Goal: Task Accomplishment & Management: Use online tool/utility

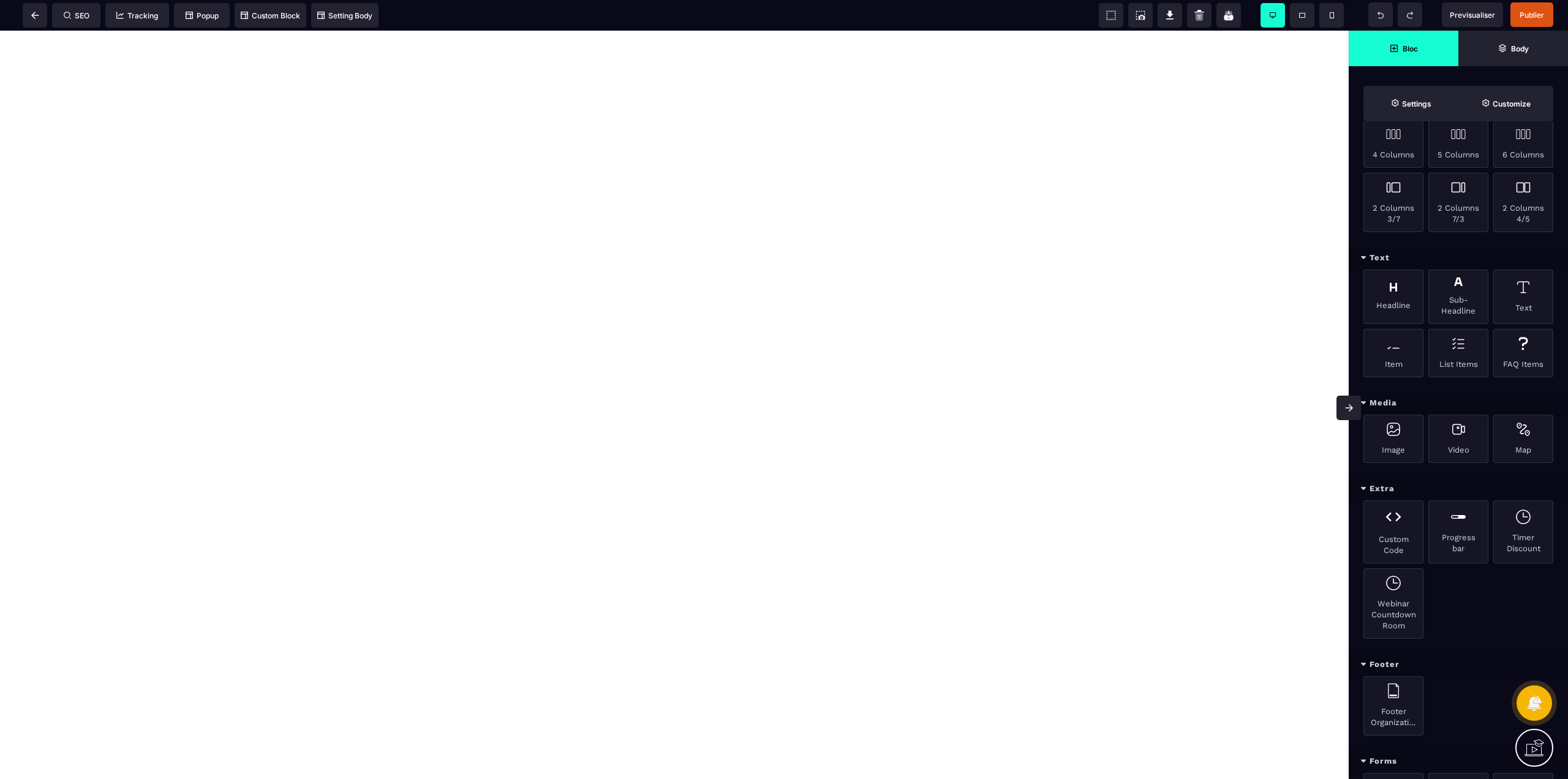
scroll to position [459, 0]
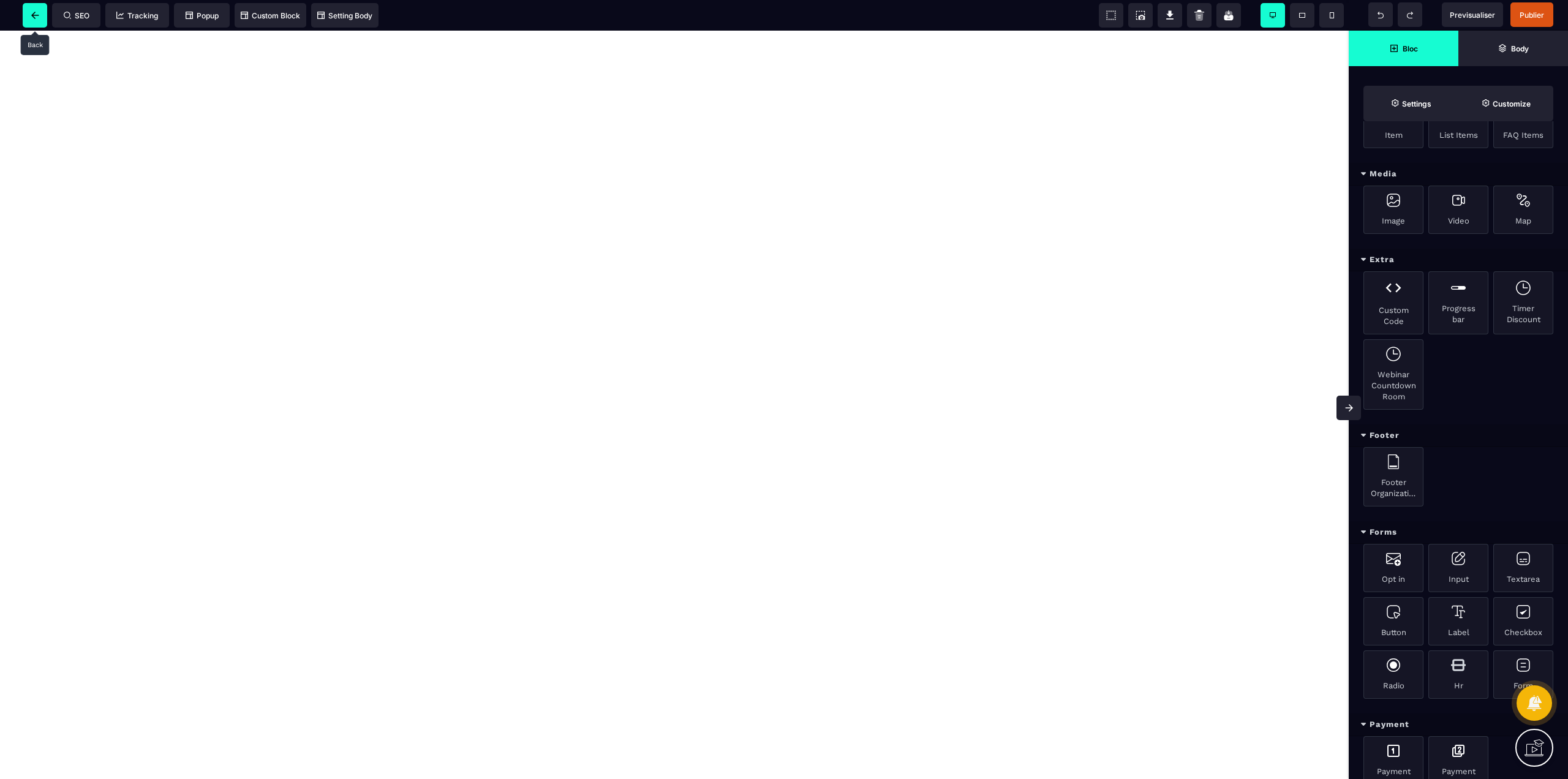
click at [31, 18] on icon at bounding box center [35, 15] width 8 height 7
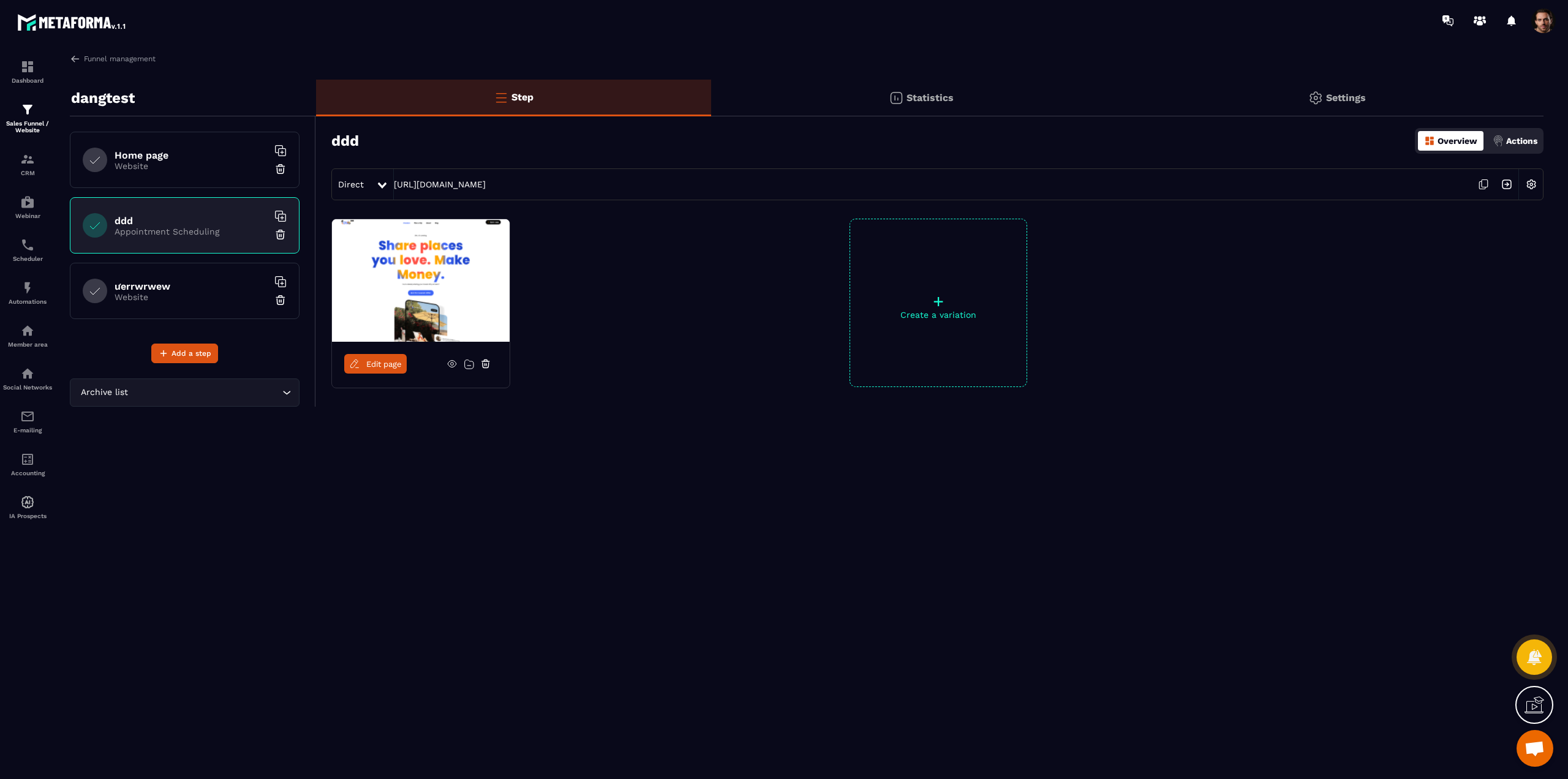
click at [485, 367] on icon at bounding box center [486, 365] width 6 height 5
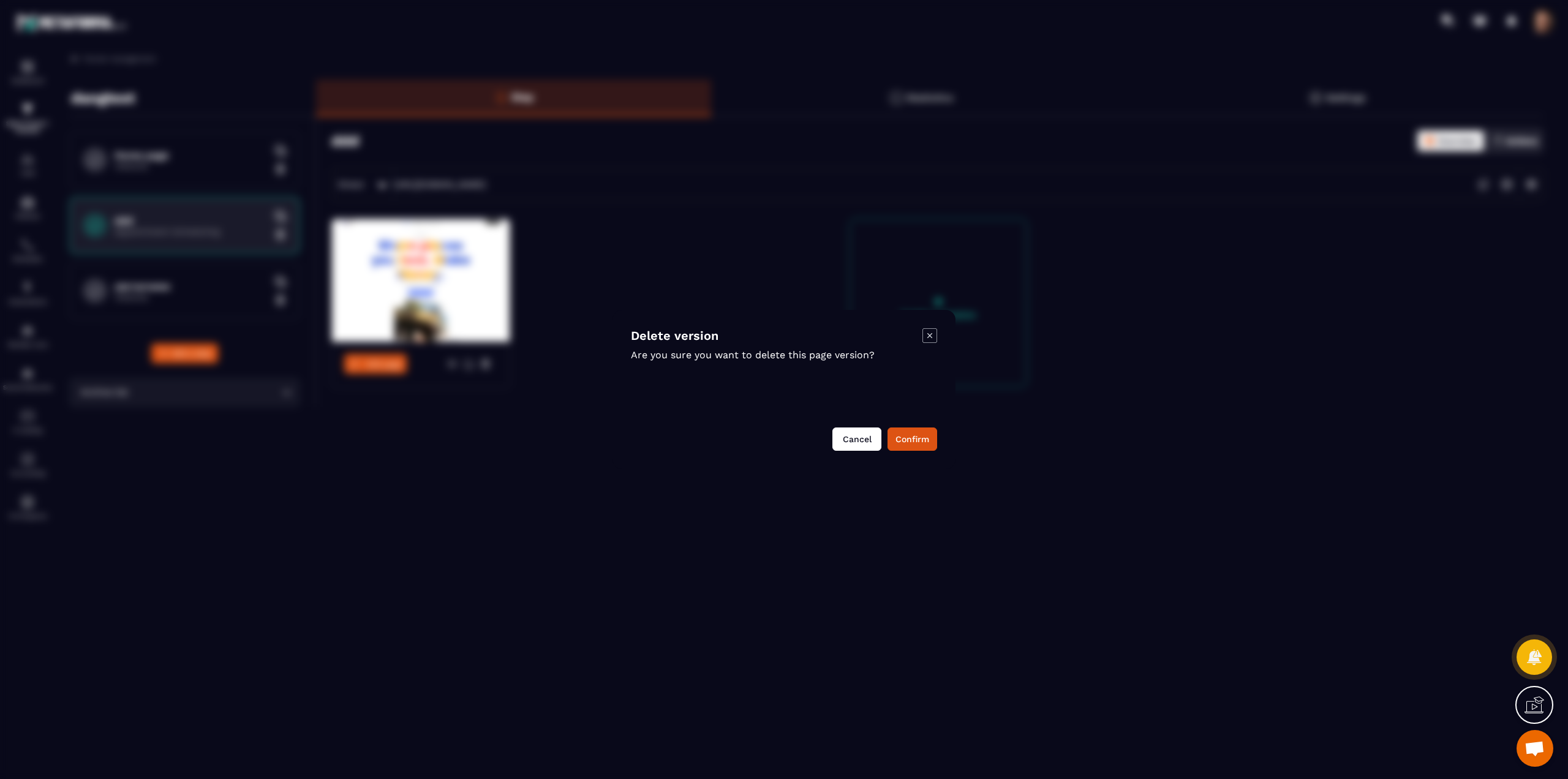
click at [864, 439] on button "Cancel" at bounding box center [857, 439] width 49 height 23
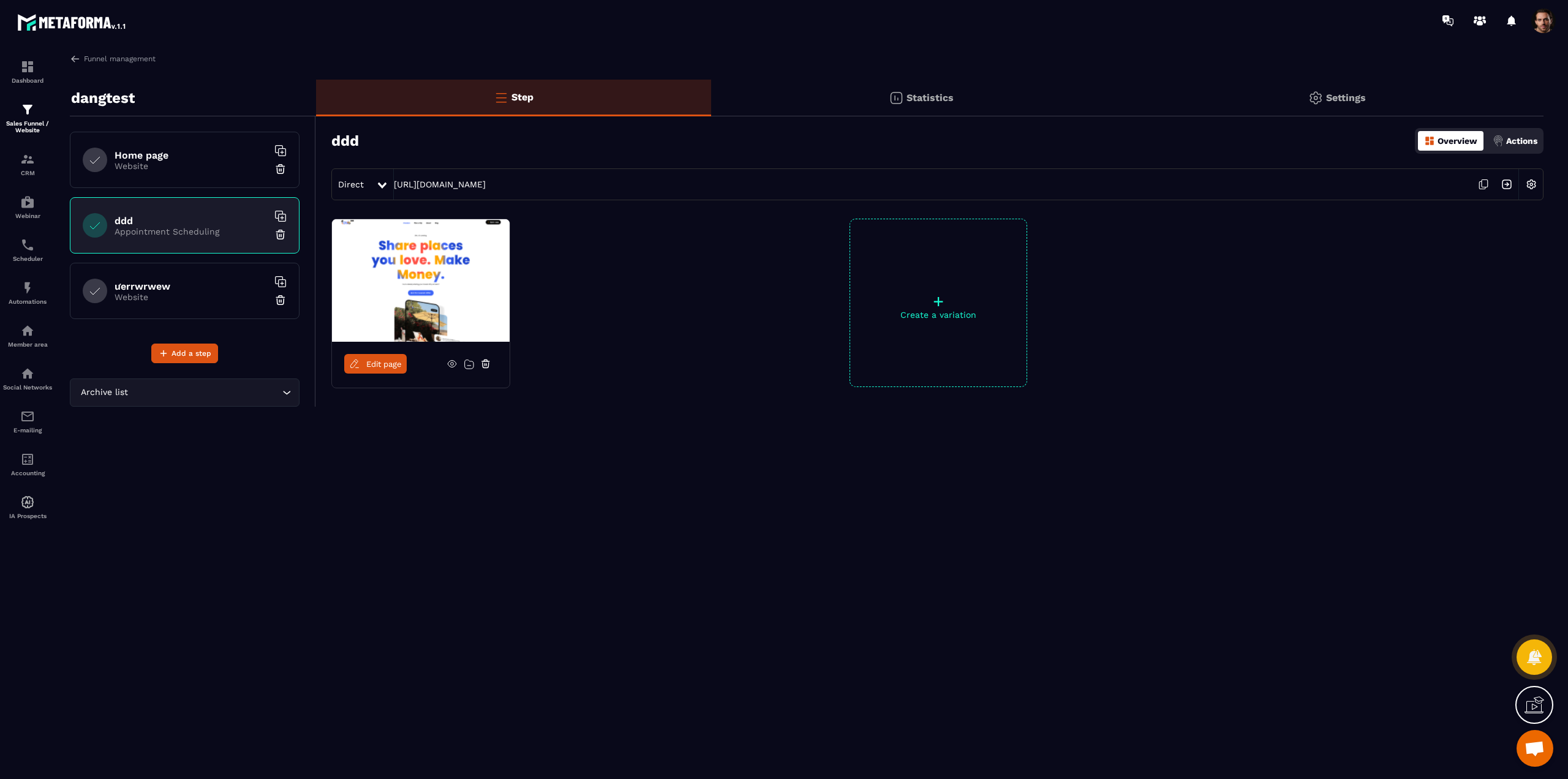
click at [213, 288] on h6 "ưerrwrwew" at bounding box center [191, 286] width 153 height 12
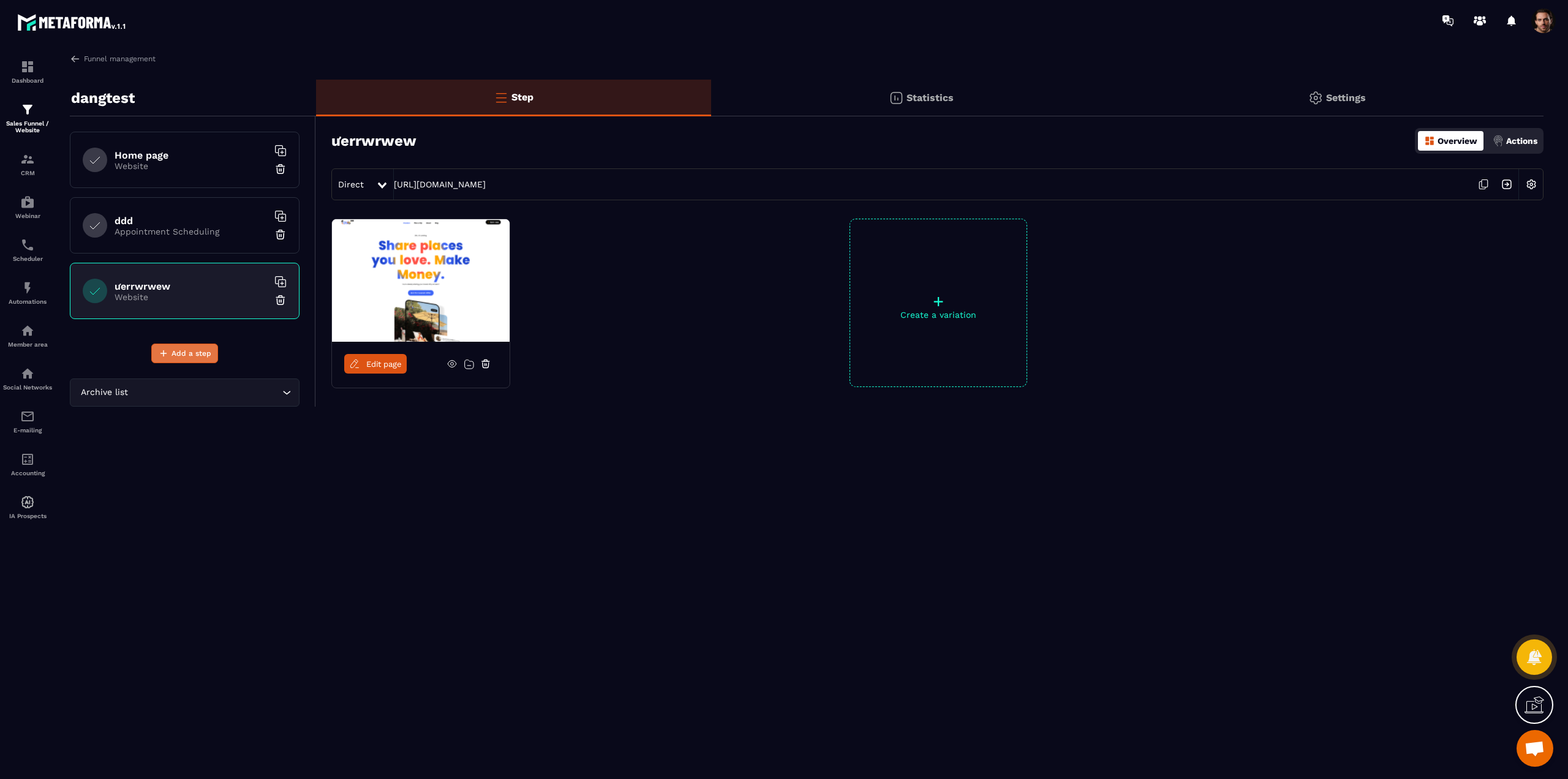
click at [196, 351] on span "Add a step" at bounding box center [191, 353] width 40 height 12
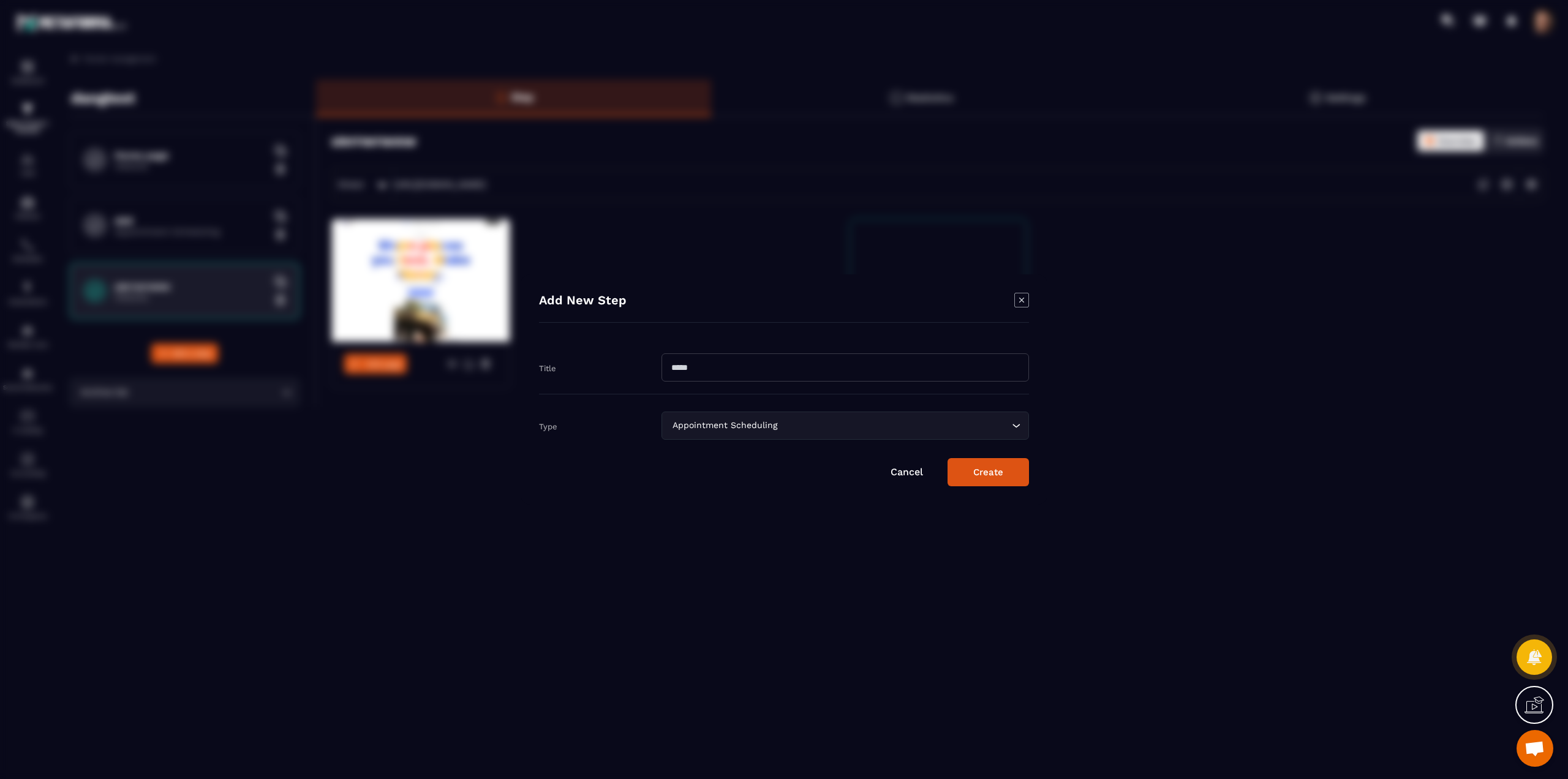
click at [747, 359] on input "Modal window" at bounding box center [845, 367] width 367 height 28
type input "****"
click at [686, 420] on div "Appointment Scheduling" at bounding box center [839, 426] width 342 height 14
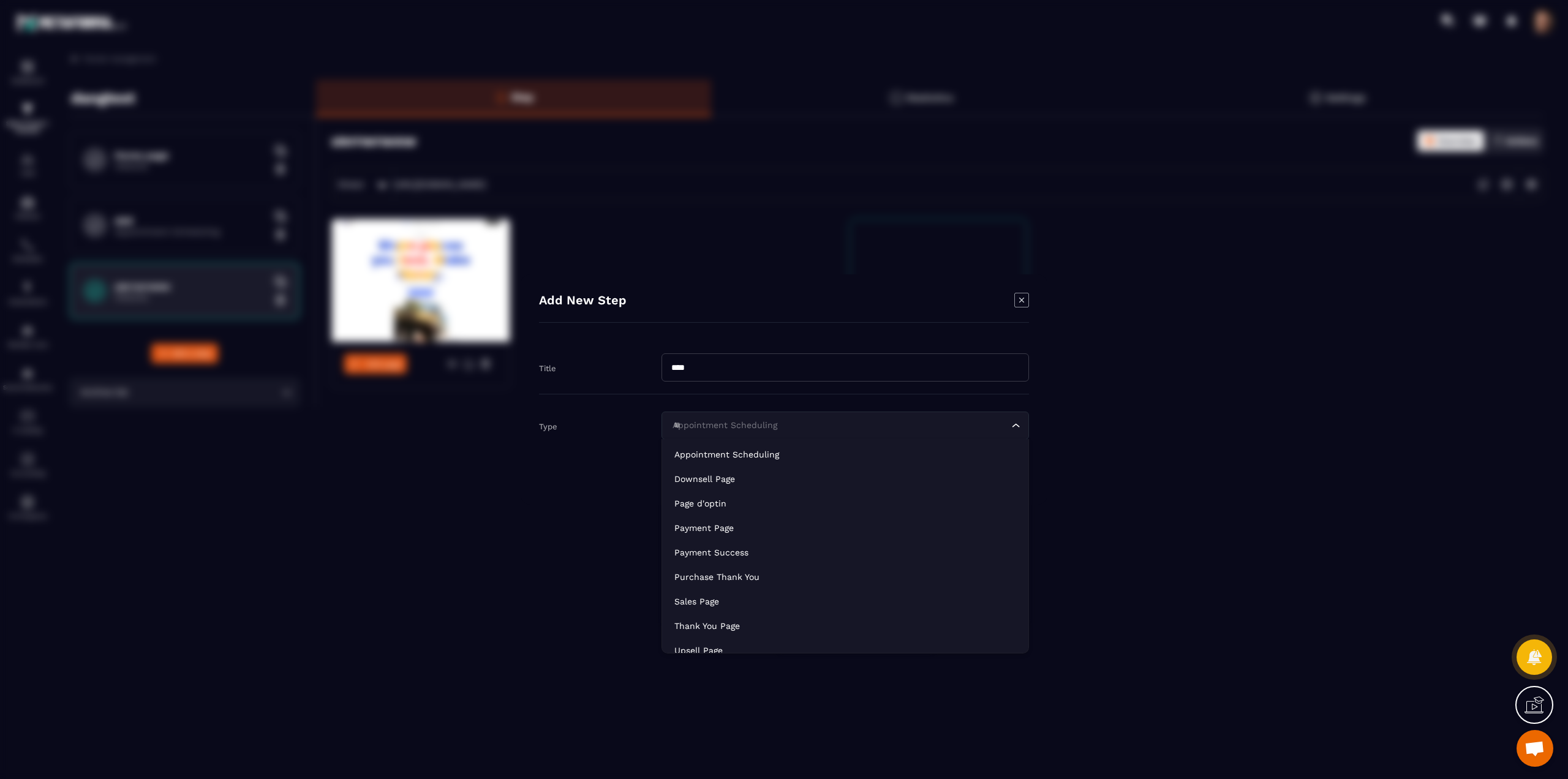
type input "*"
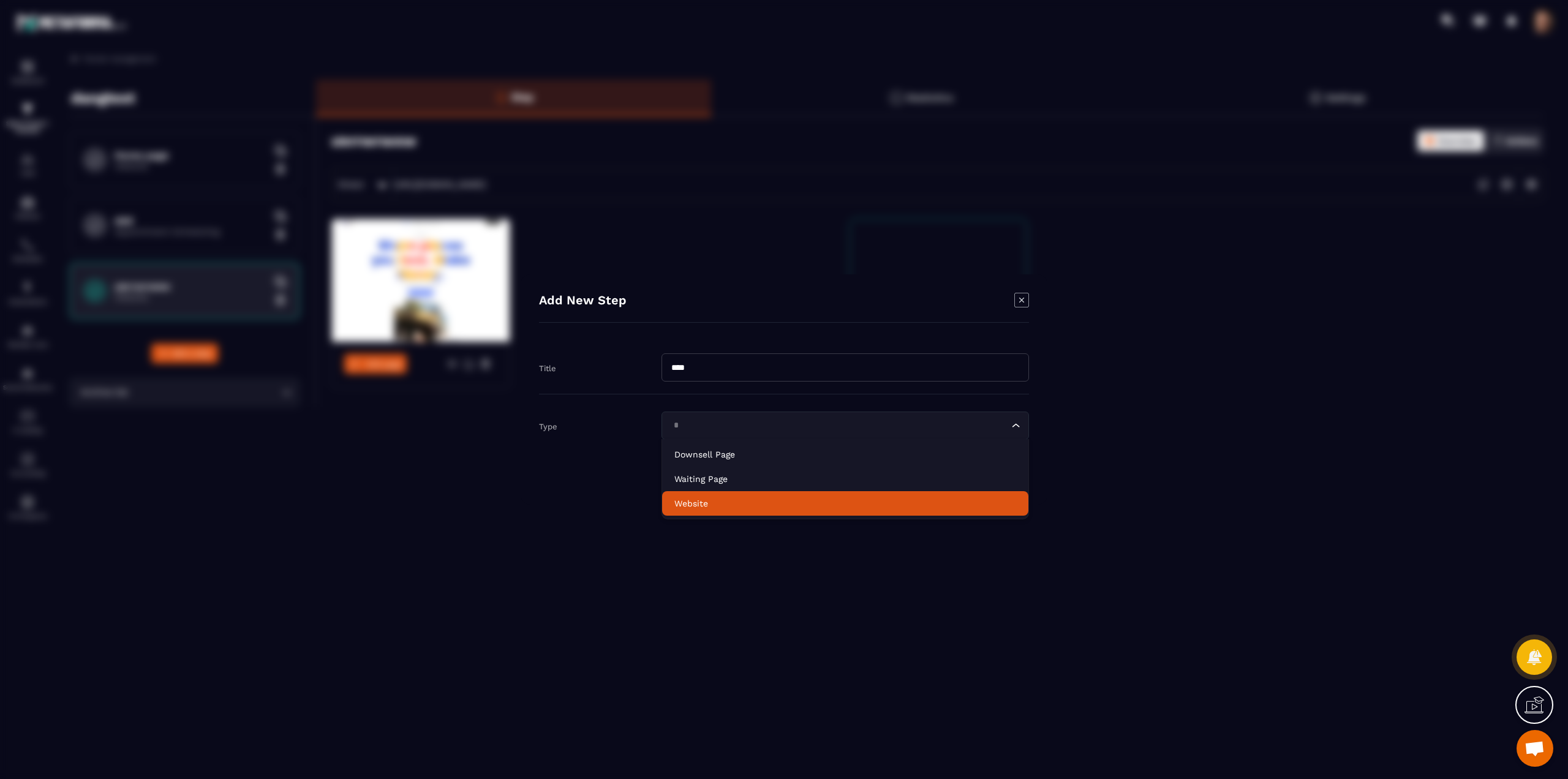
click at [708, 501] on p "Website" at bounding box center [845, 503] width 342 height 12
type input "*"
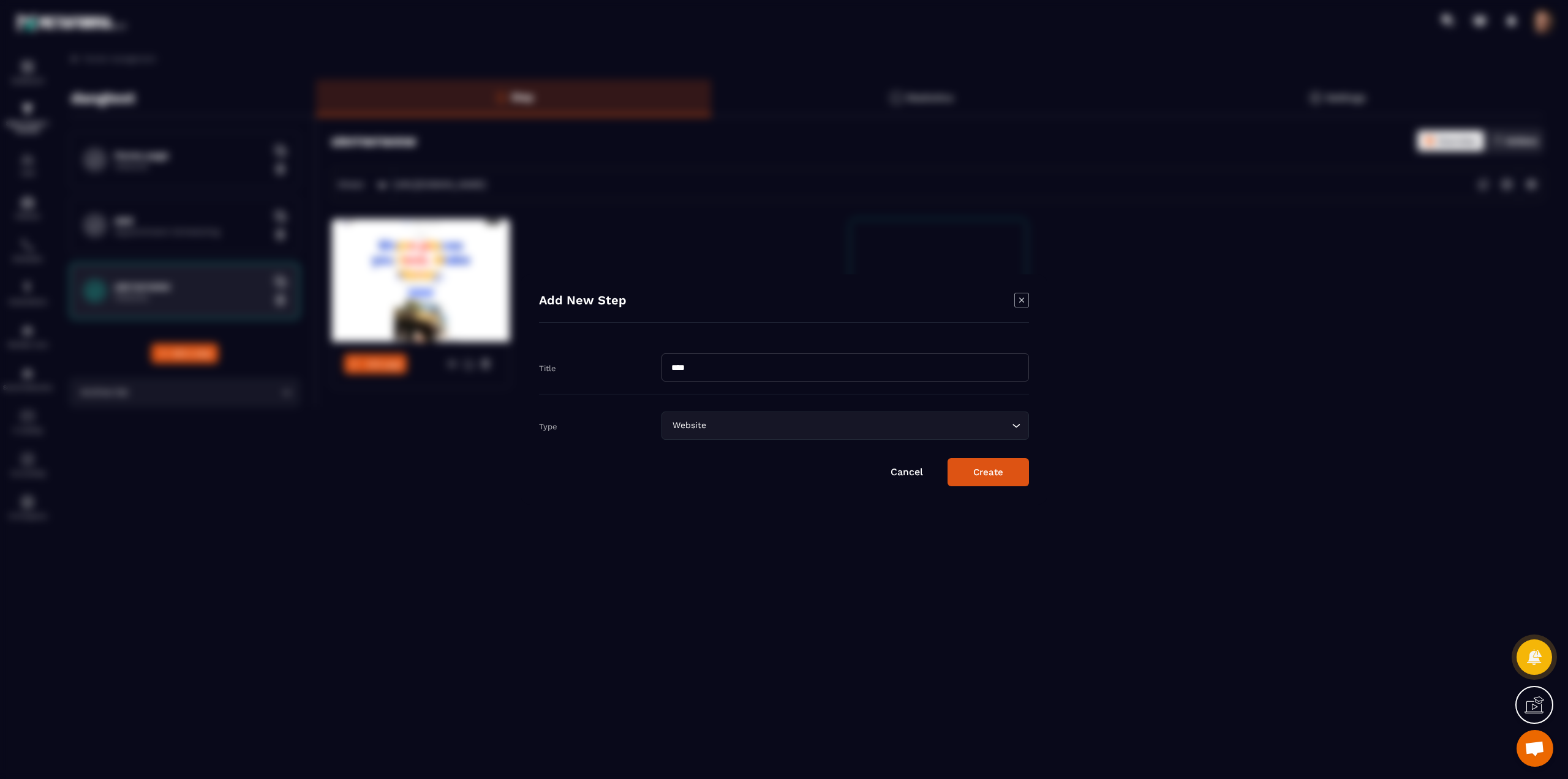
click at [979, 473] on button "Create" at bounding box center [988, 472] width 81 height 28
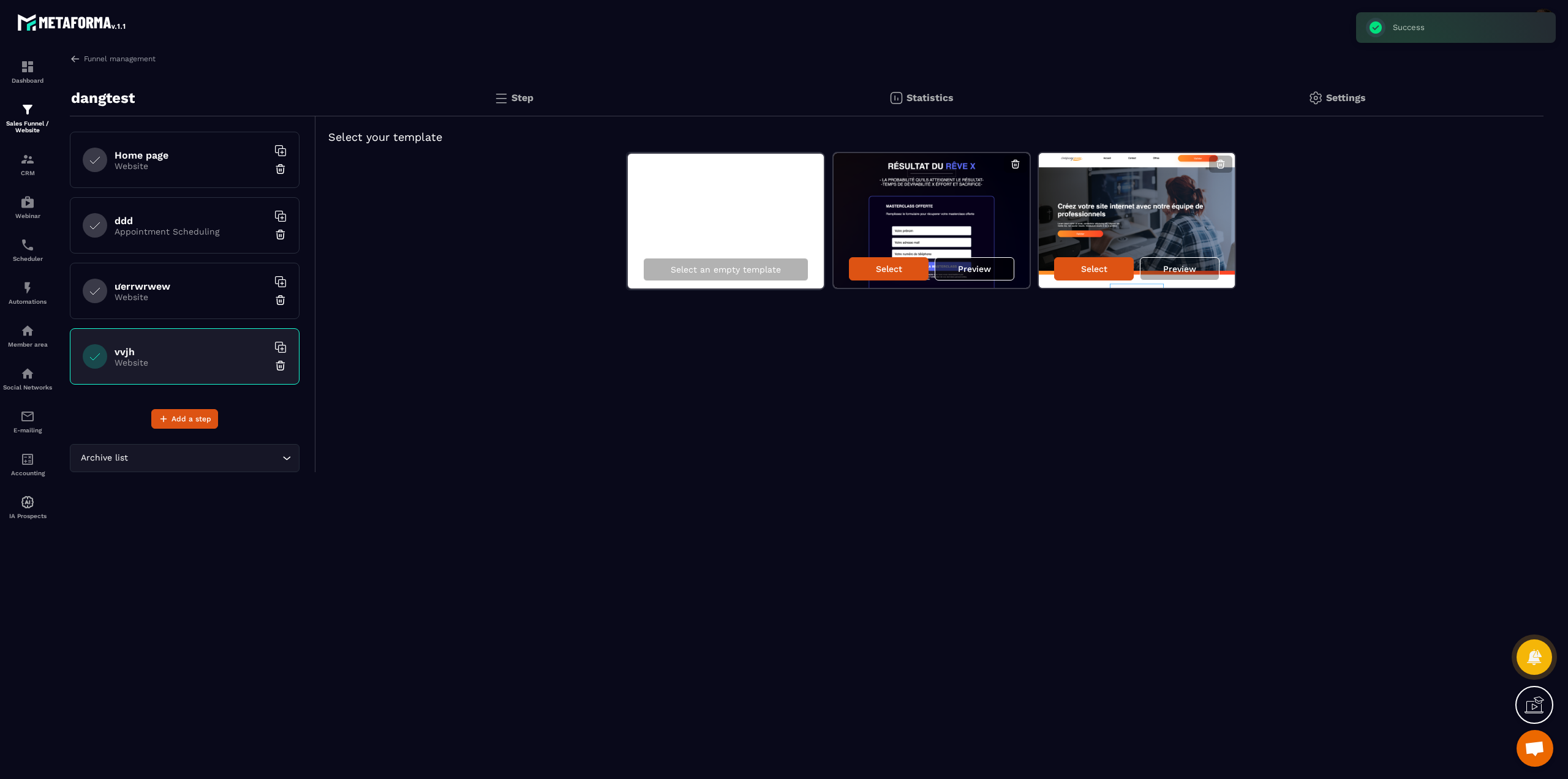
click at [969, 267] on p "Preview" at bounding box center [975, 269] width 33 height 10
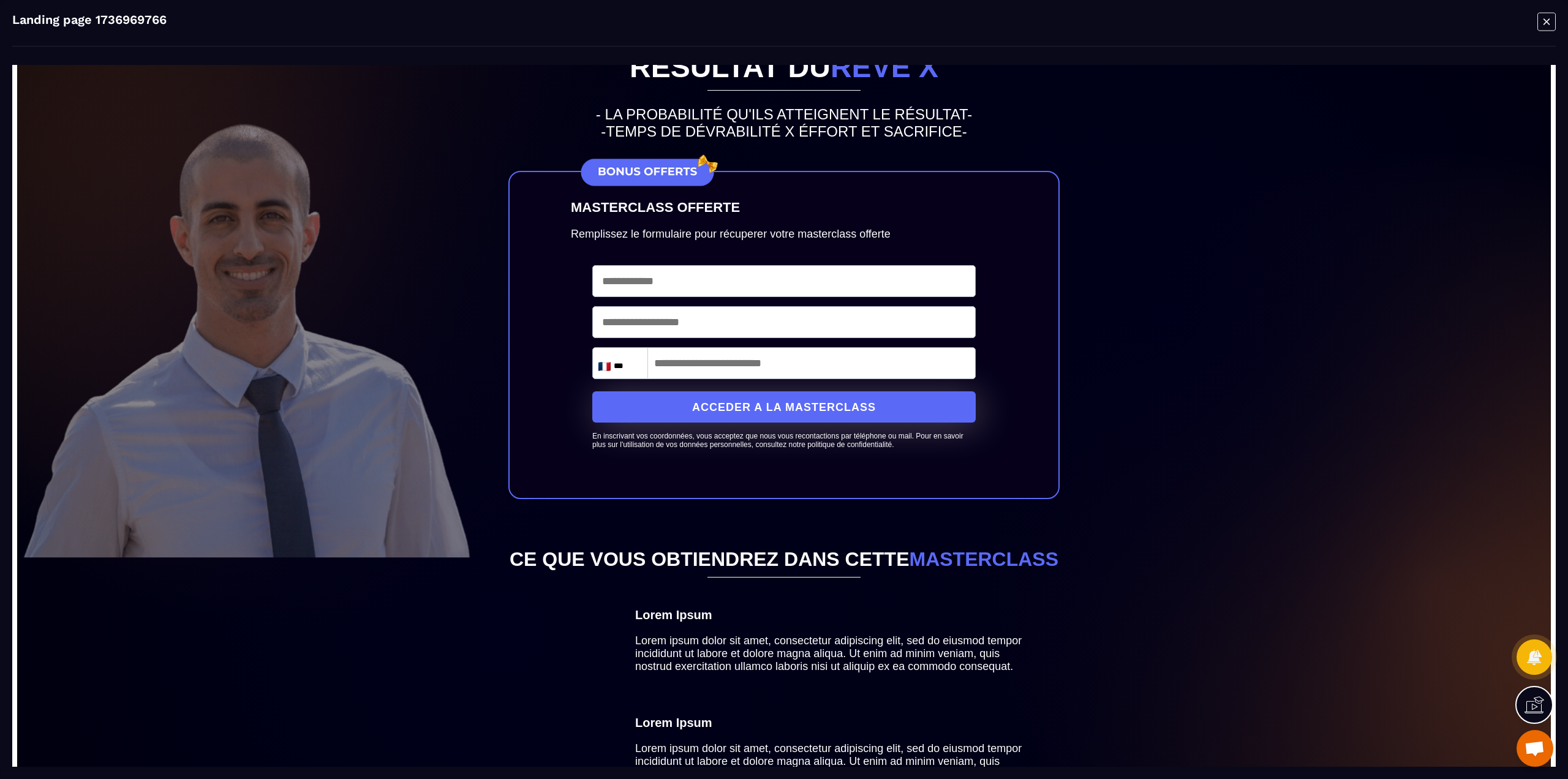
scroll to position [76, 0]
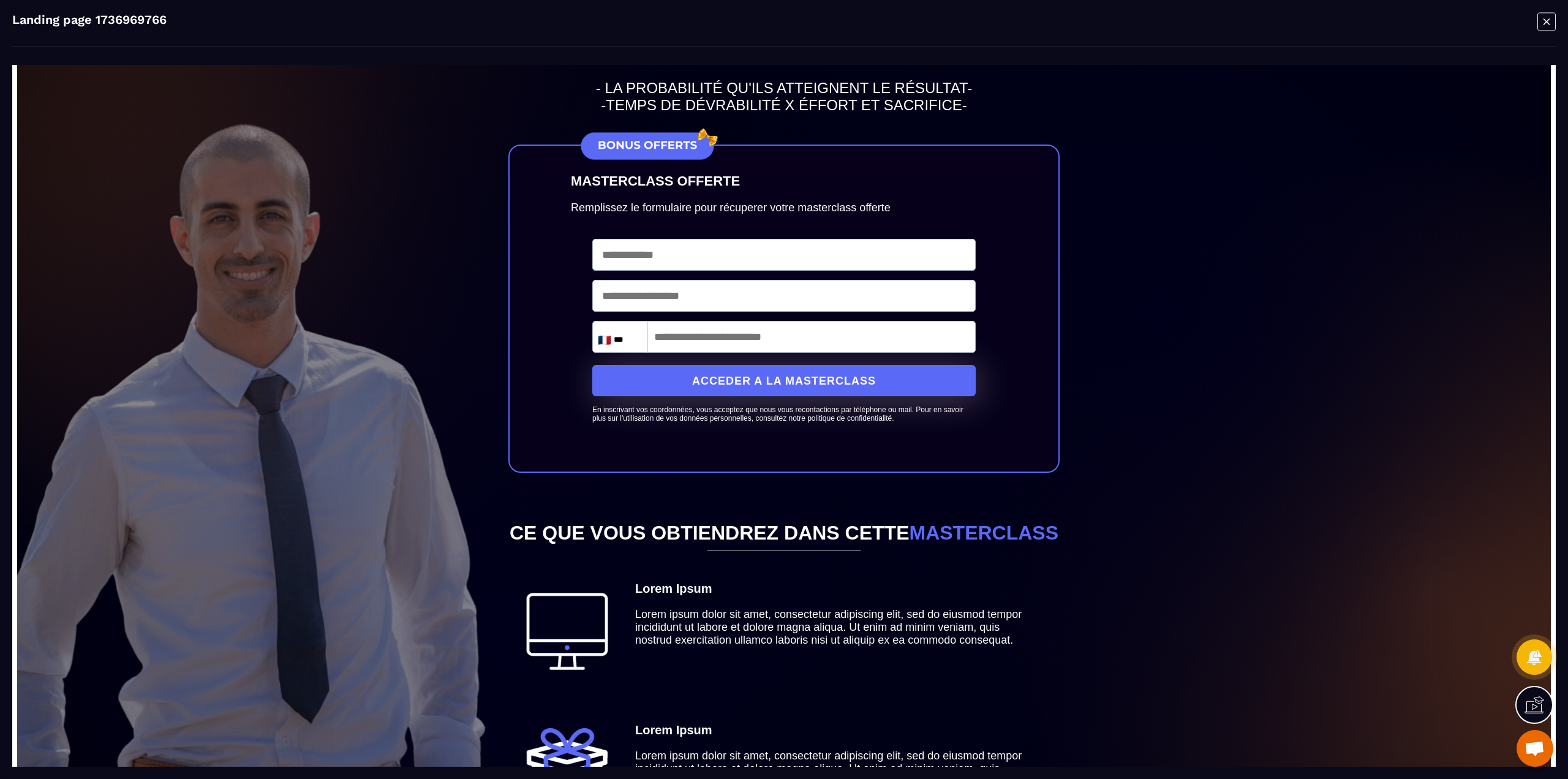
click at [1538, 18] on icon "Modal window" at bounding box center [1546, 22] width 18 height 19
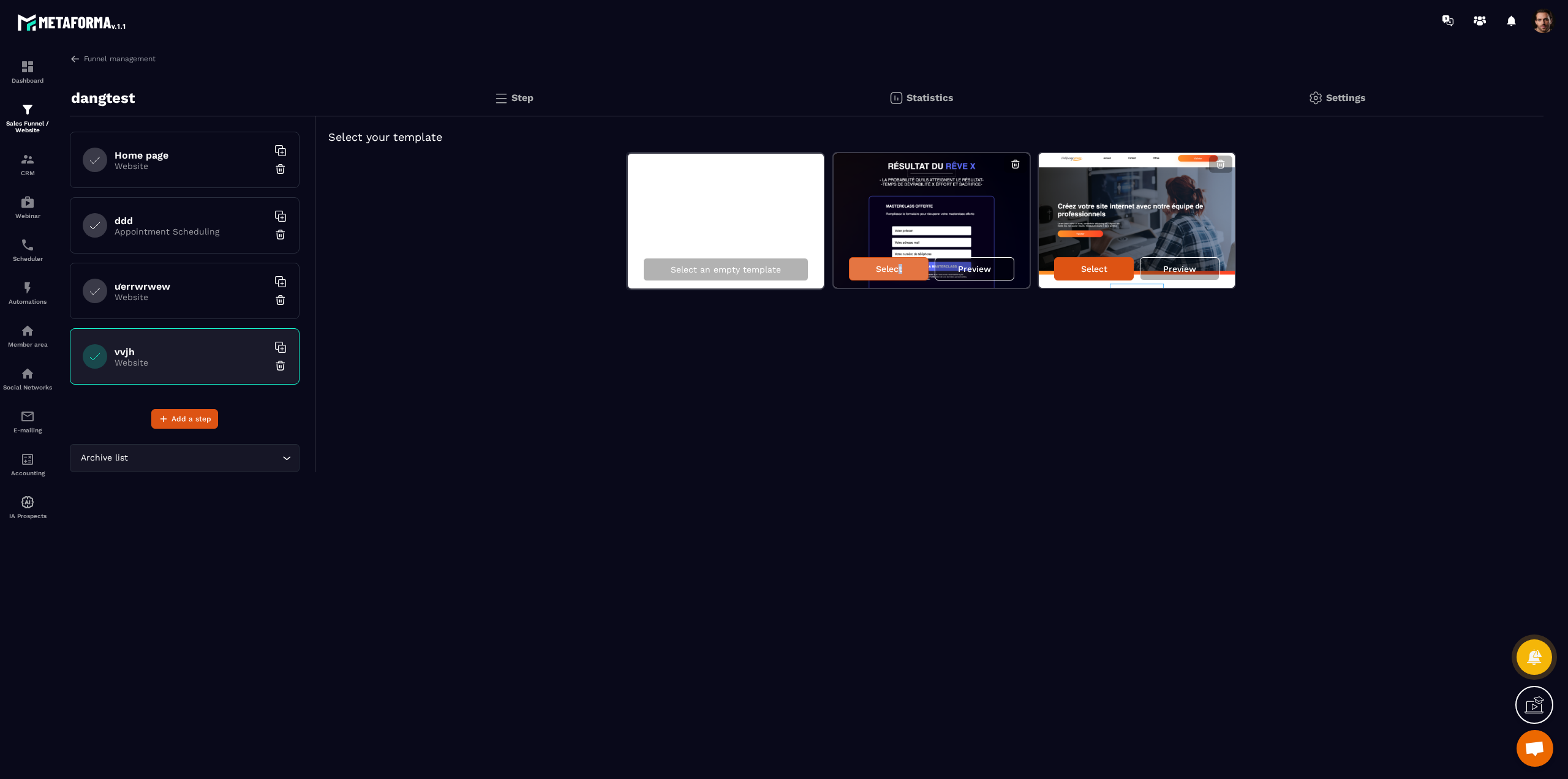
click at [899, 272] on p "Select" at bounding box center [889, 269] width 26 height 10
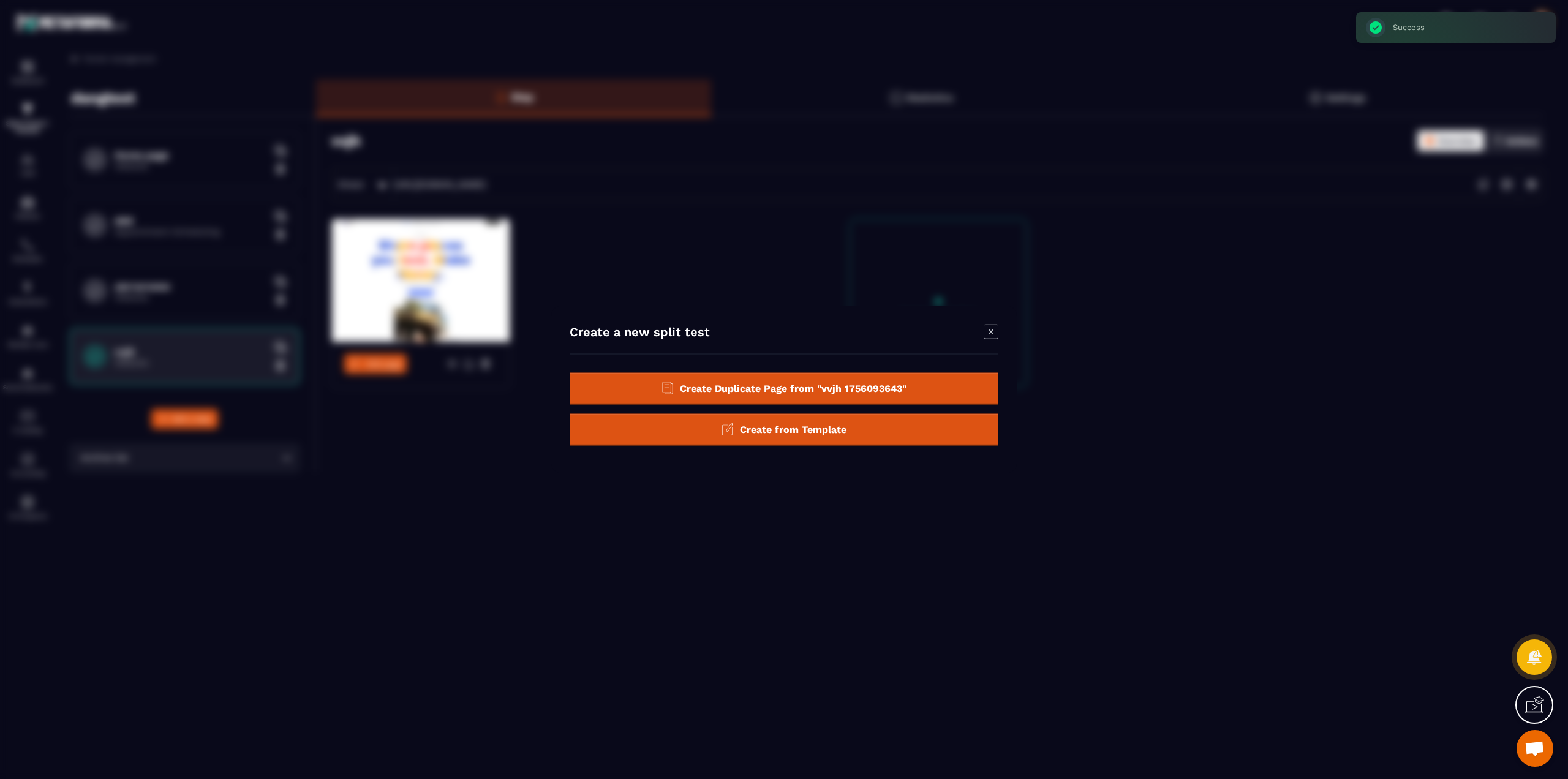
click at [993, 327] on icon "Modal window" at bounding box center [991, 332] width 15 height 15
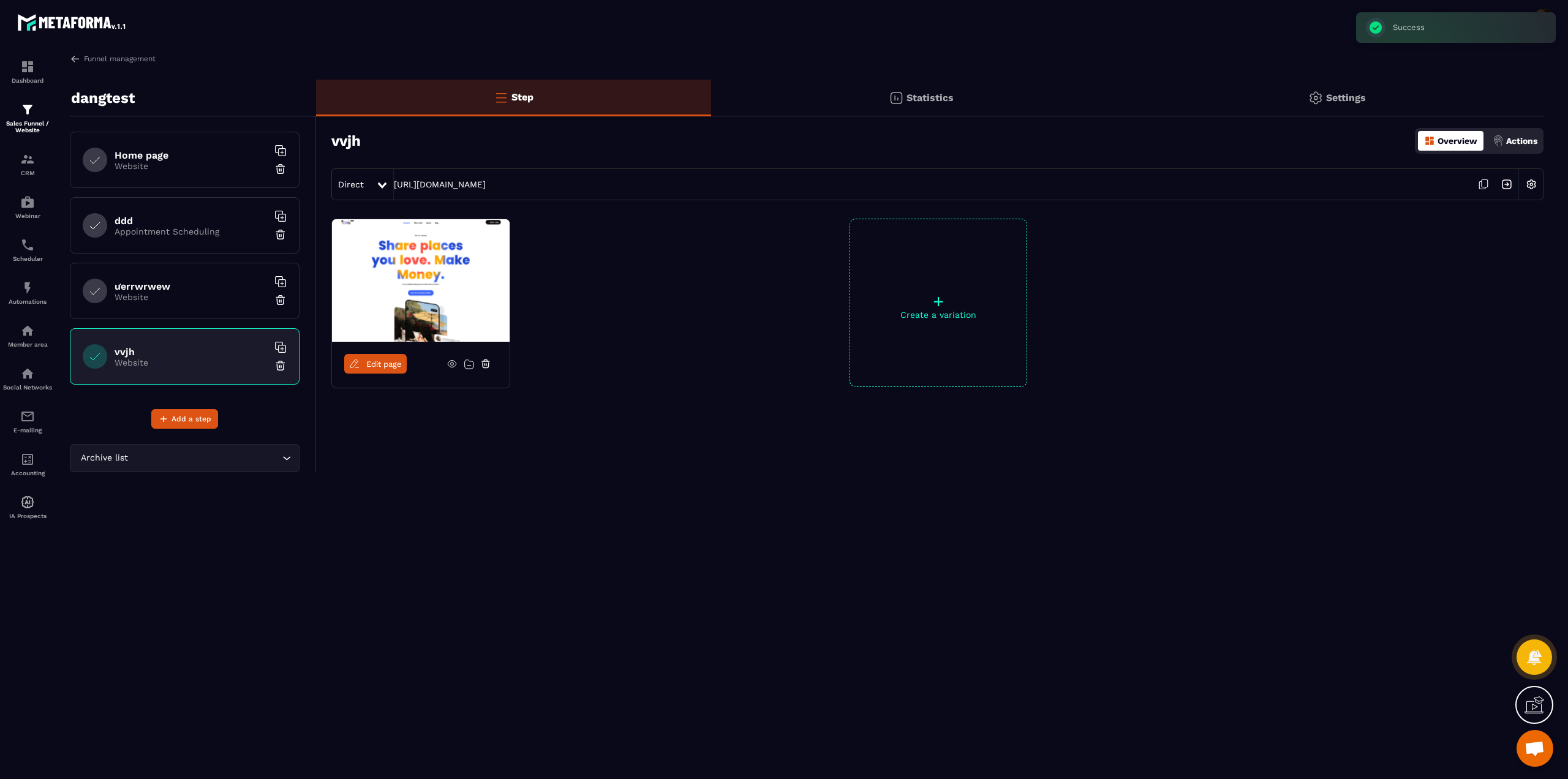
click at [1510, 185] on img at bounding box center [1506, 185] width 23 height 23
click at [377, 364] on span "Edit page" at bounding box center [384, 364] width 36 height 9
